Goal: Task Accomplishment & Management: Use online tool/utility

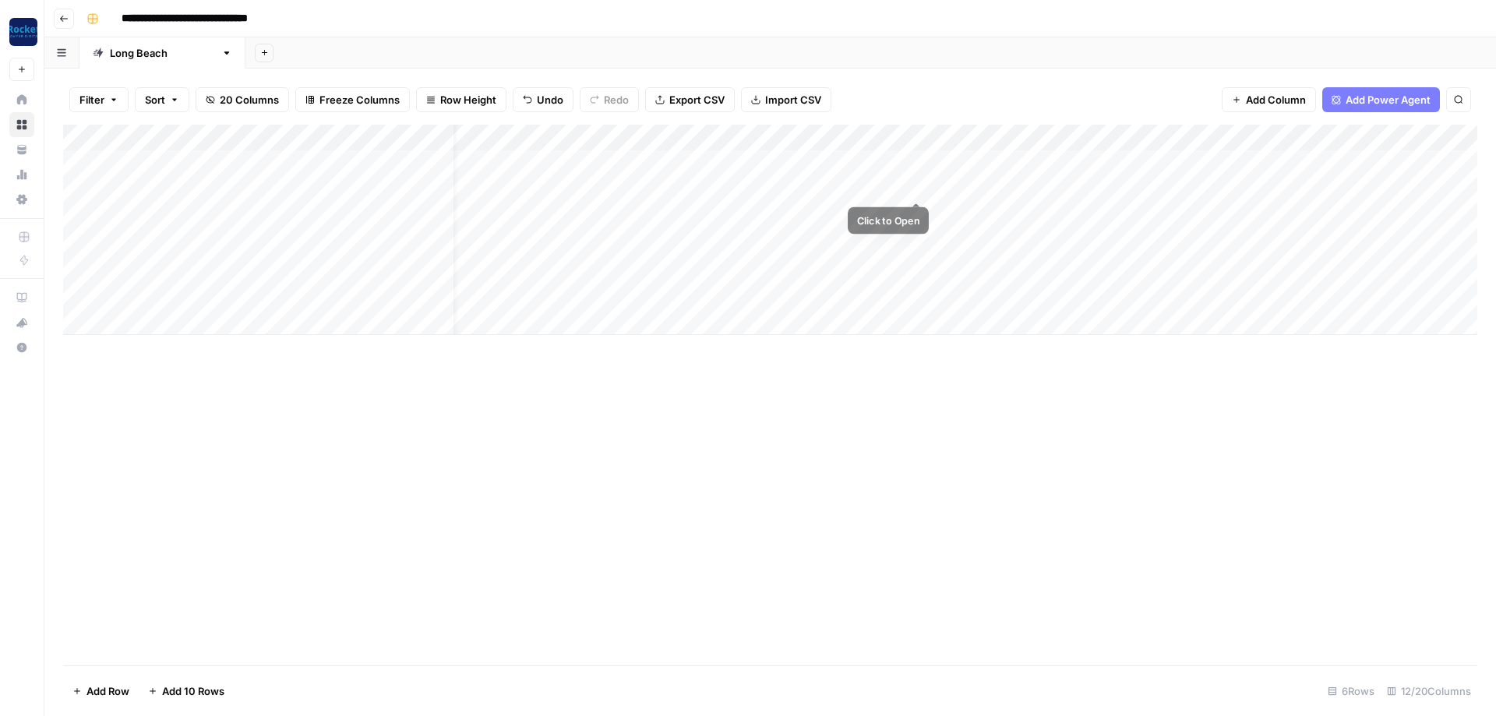
scroll to position [0, 32]
click at [919, 188] on div "Add Column" at bounding box center [770, 230] width 1414 height 210
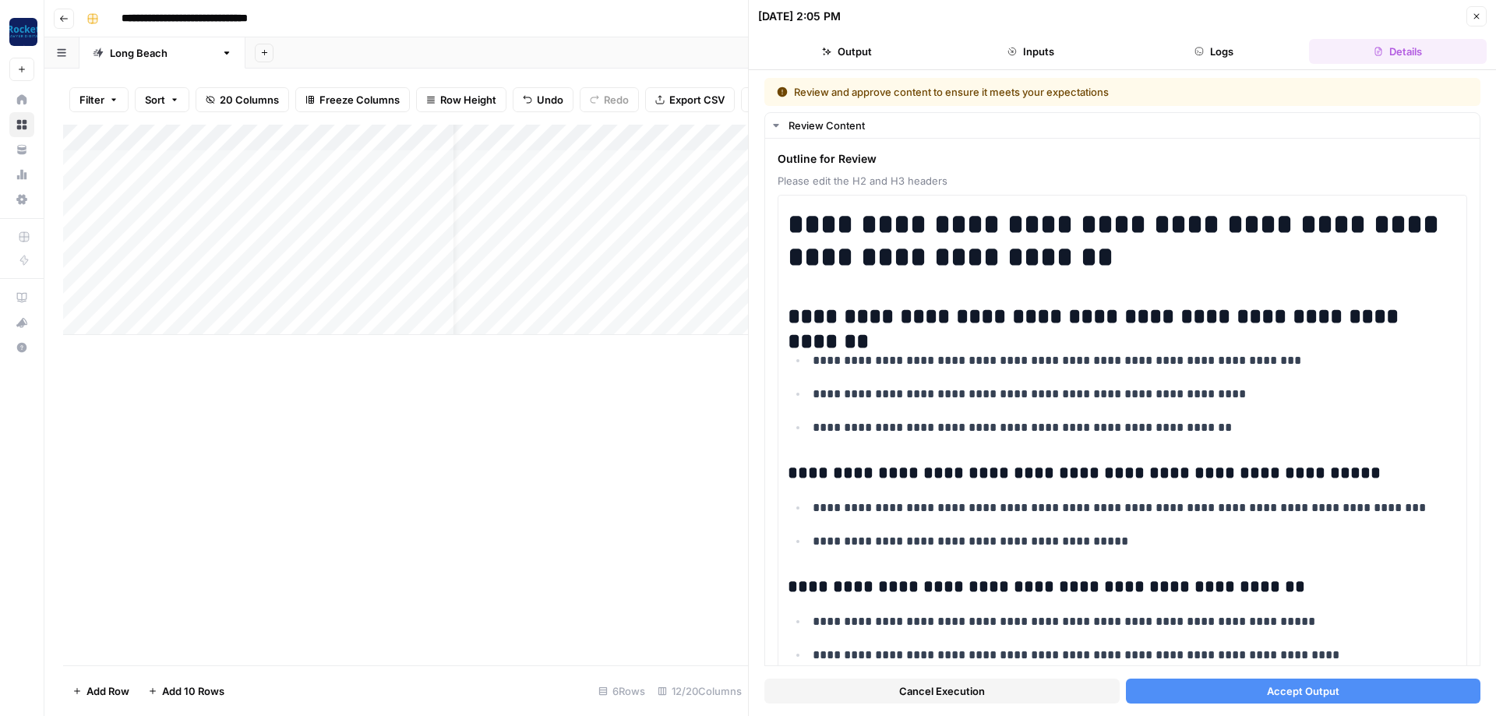
click at [1283, 692] on span "Accept Output" at bounding box center [1303, 691] width 72 height 16
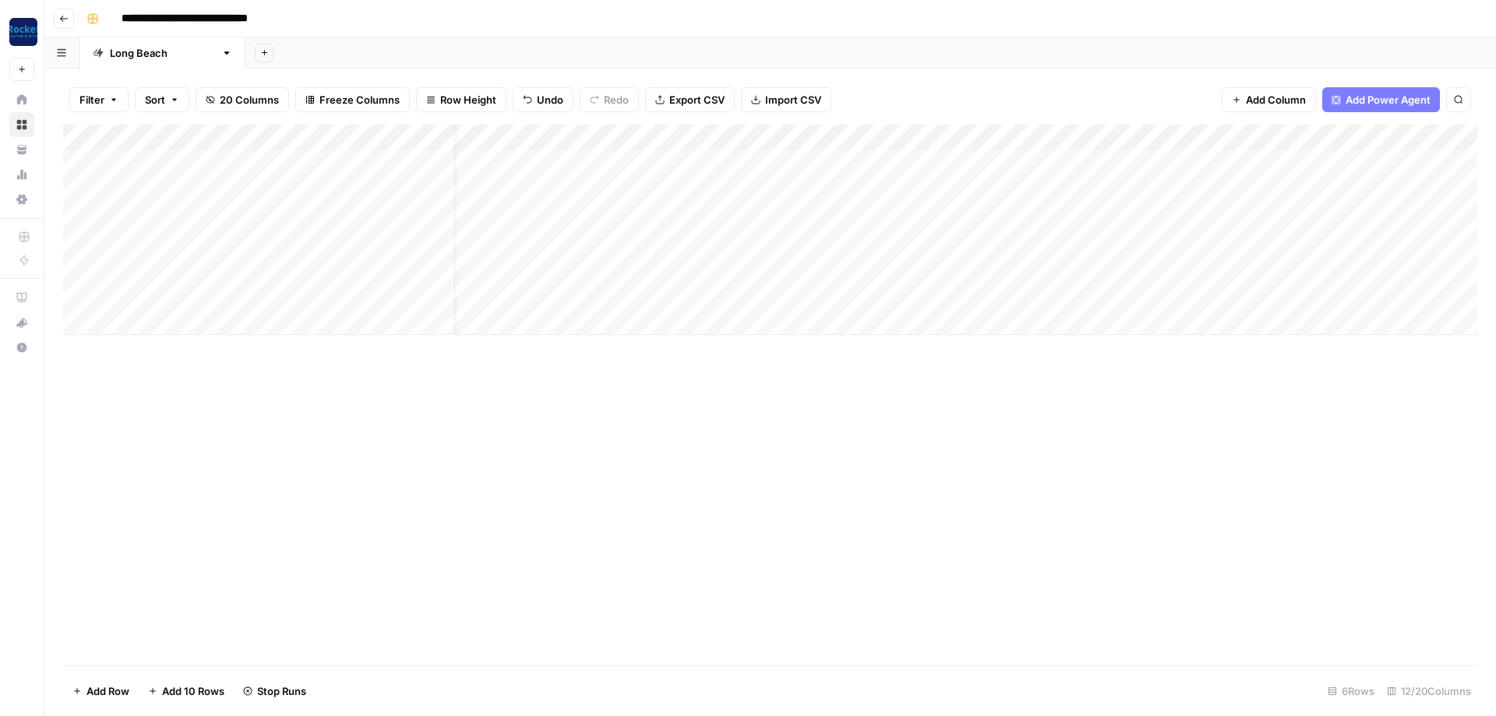
click at [916, 212] on div "Add Column" at bounding box center [770, 230] width 1414 height 210
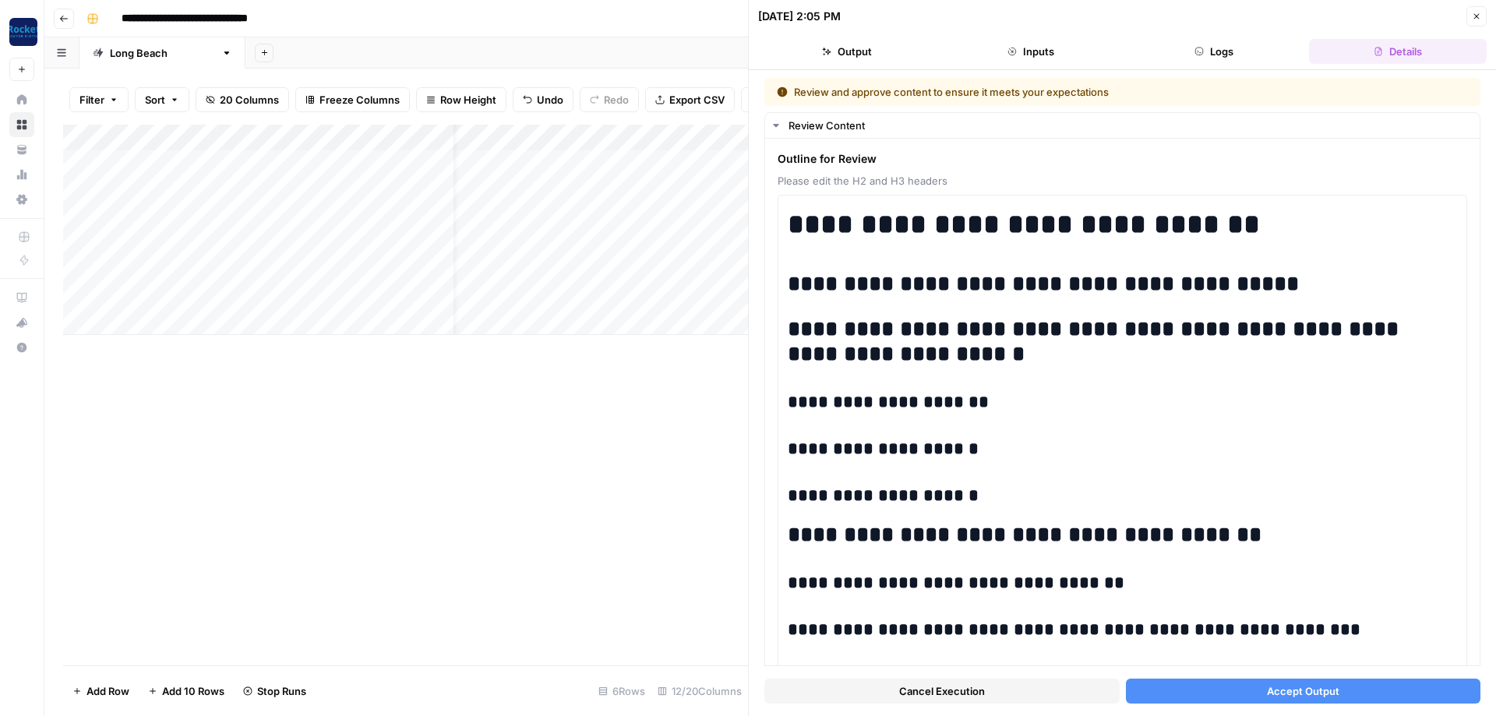
click at [1279, 686] on span "Accept Output" at bounding box center [1303, 691] width 72 height 16
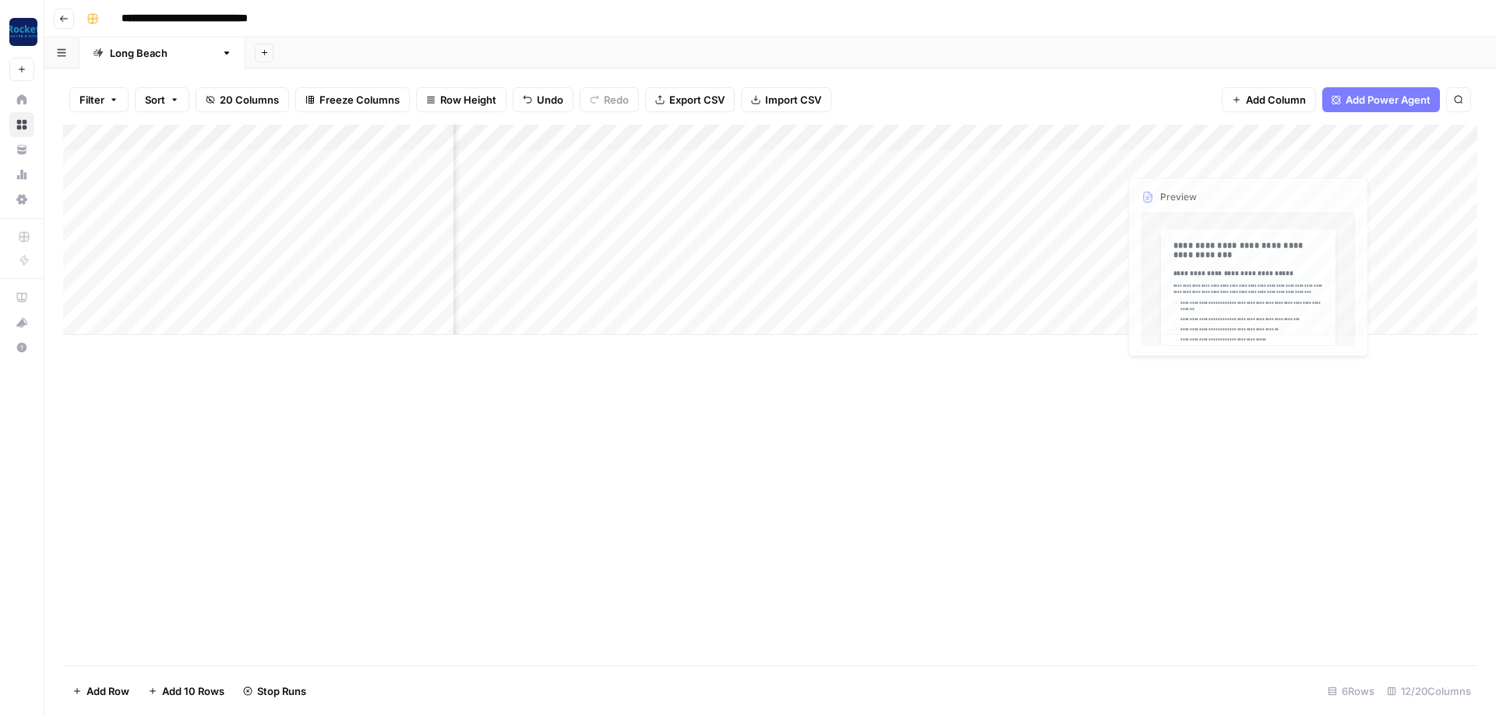
scroll to position [0, 172]
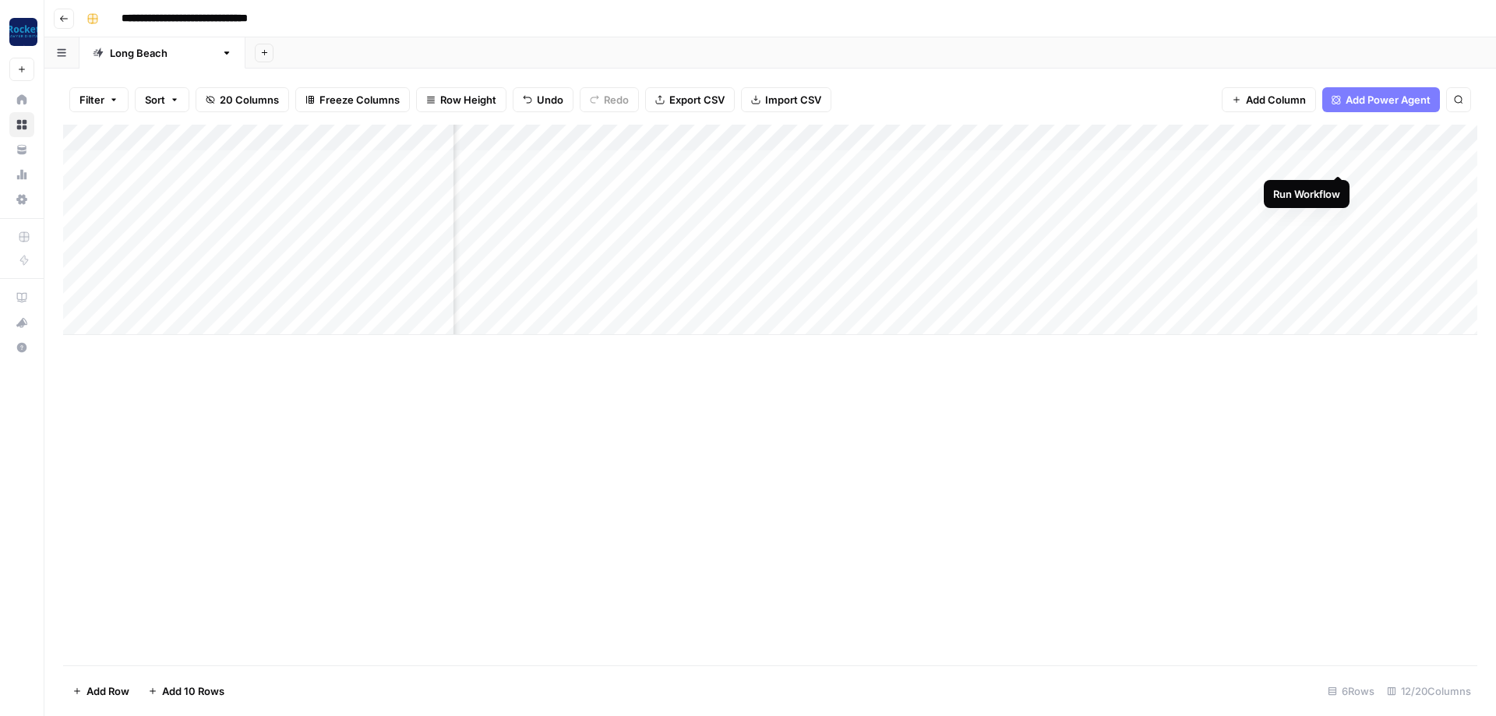
click at [1336, 161] on div "Add Column" at bounding box center [770, 230] width 1414 height 210
click at [1151, 186] on div "Add Column" at bounding box center [770, 230] width 1414 height 210
click at [1151, 214] on div "Add Column" at bounding box center [770, 230] width 1414 height 210
